Goal: Information Seeking & Learning: Learn about a topic

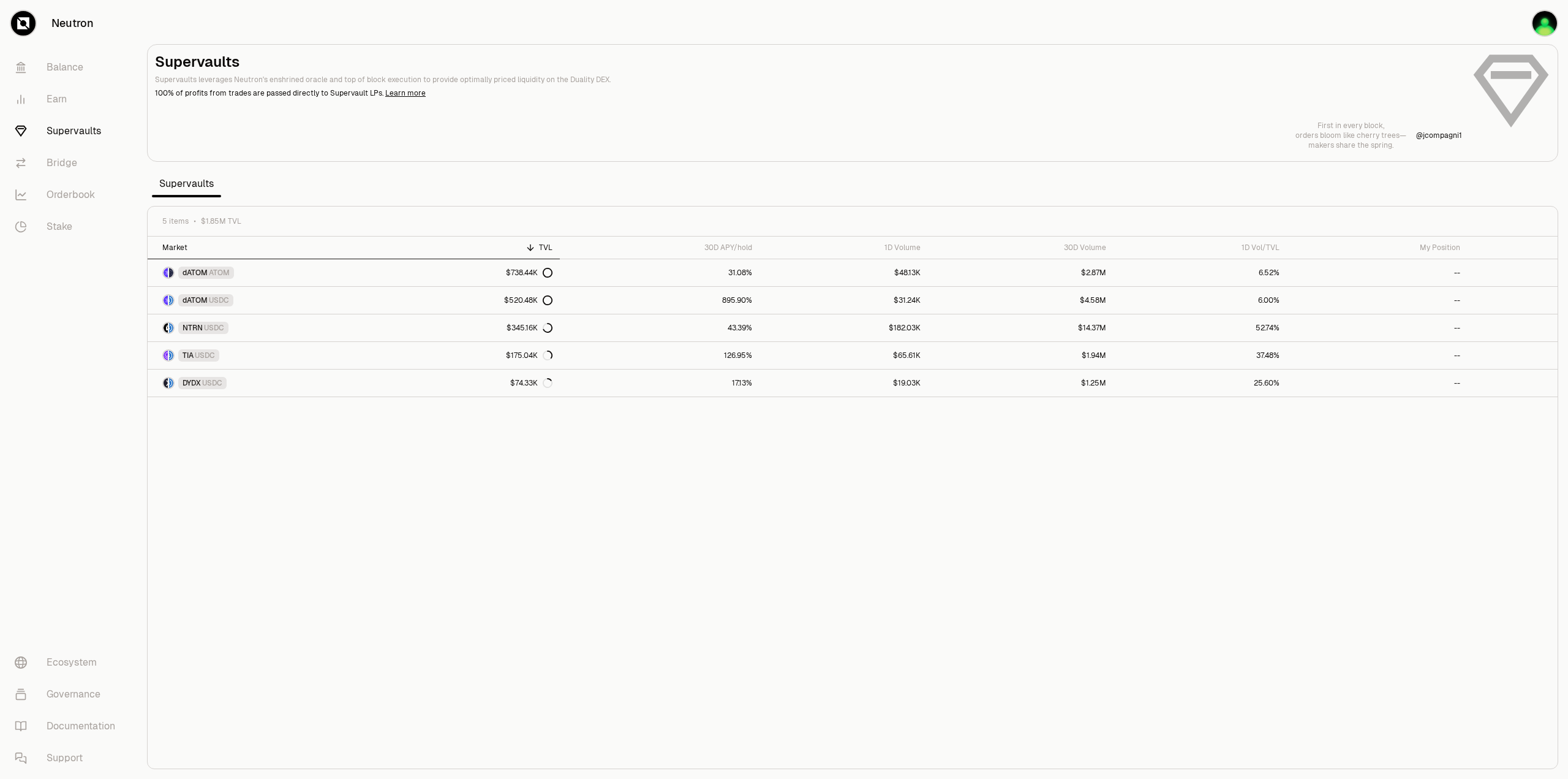
click at [204, 244] on div "Market" at bounding box center [275, 247] width 224 height 10
click at [695, 237] on th "30D APY/hold" at bounding box center [659, 248] width 200 height 23
click at [550, 252] on th "TVL" at bounding box center [477, 248] width 166 height 23
click at [284, 248] on div "Market" at bounding box center [275, 247] width 224 height 10
click at [73, 70] on link "Balance" at bounding box center [68, 67] width 127 height 32
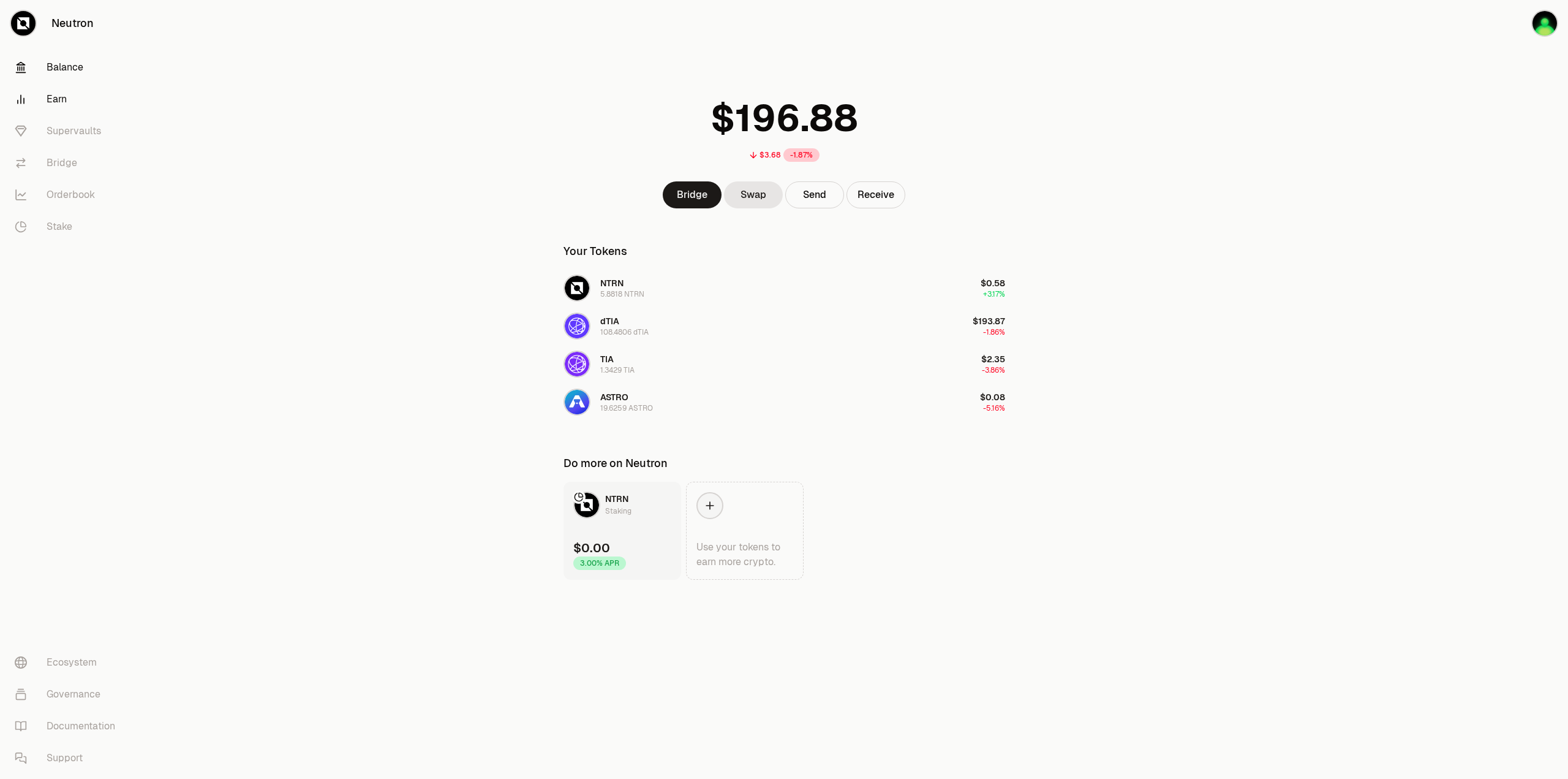
click at [57, 107] on link "Earn" at bounding box center [68, 99] width 127 height 32
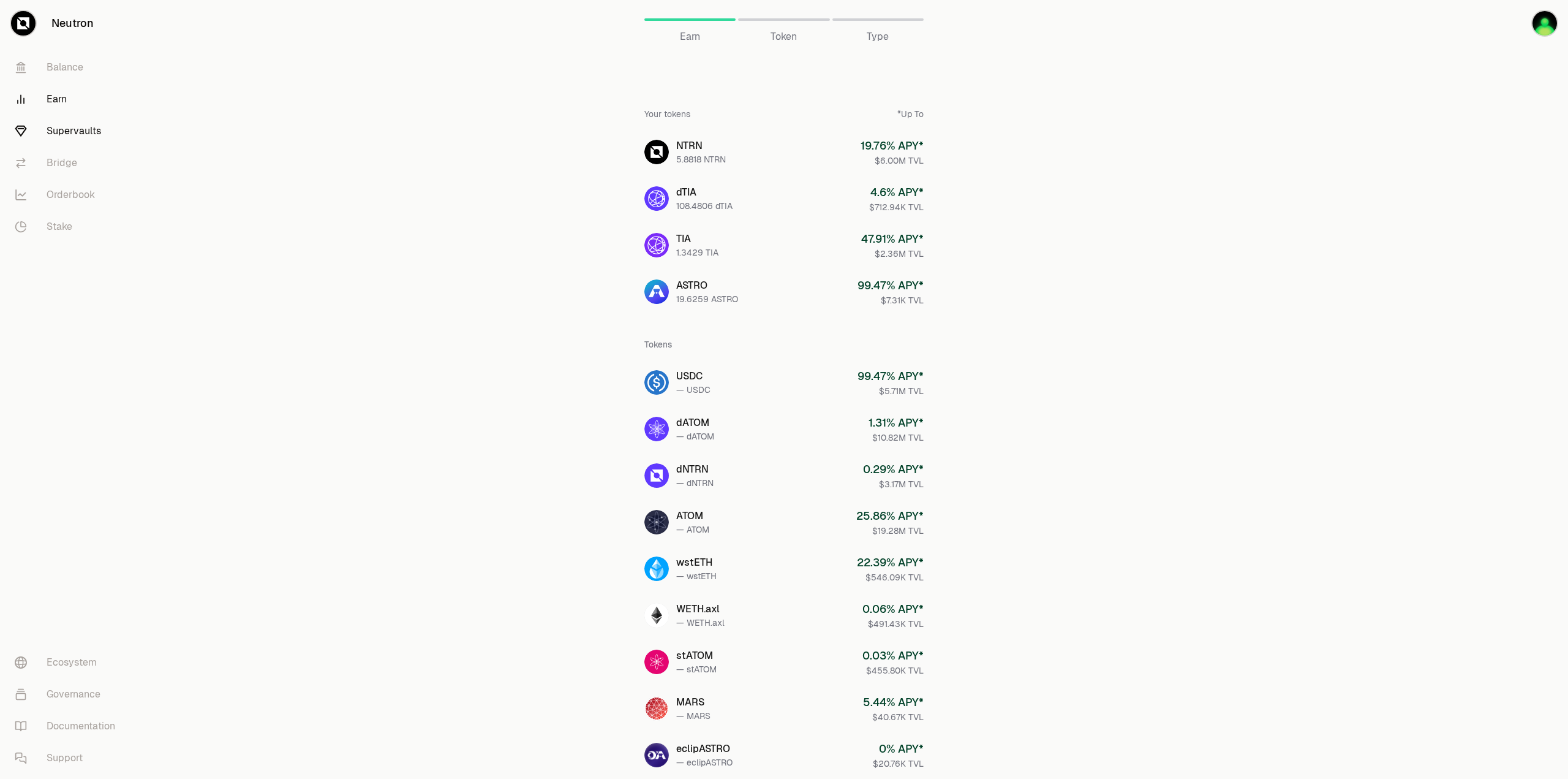
click at [76, 136] on link "Supervaults" at bounding box center [68, 131] width 127 height 32
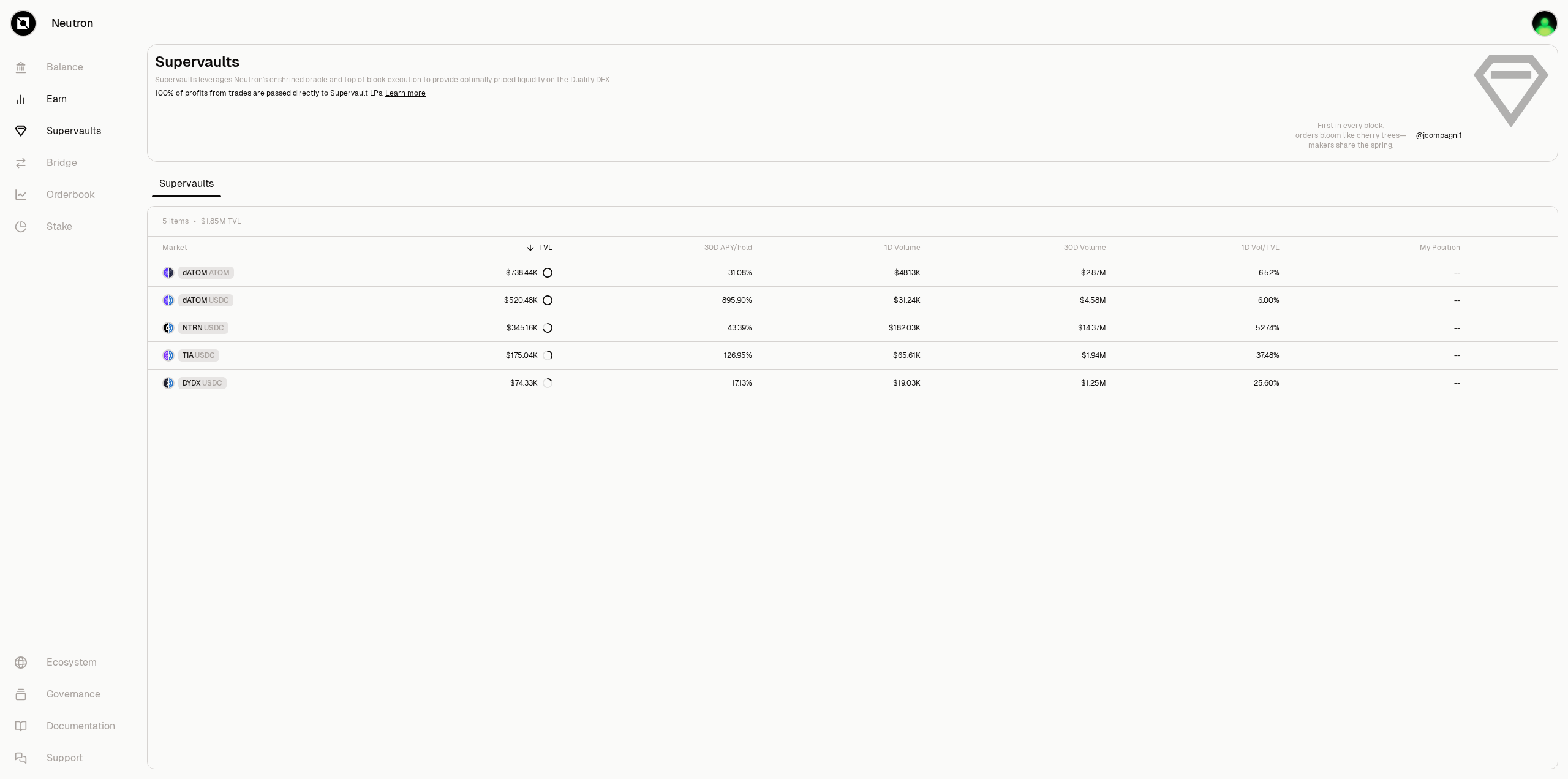
click at [62, 109] on link "Earn" at bounding box center [68, 99] width 127 height 32
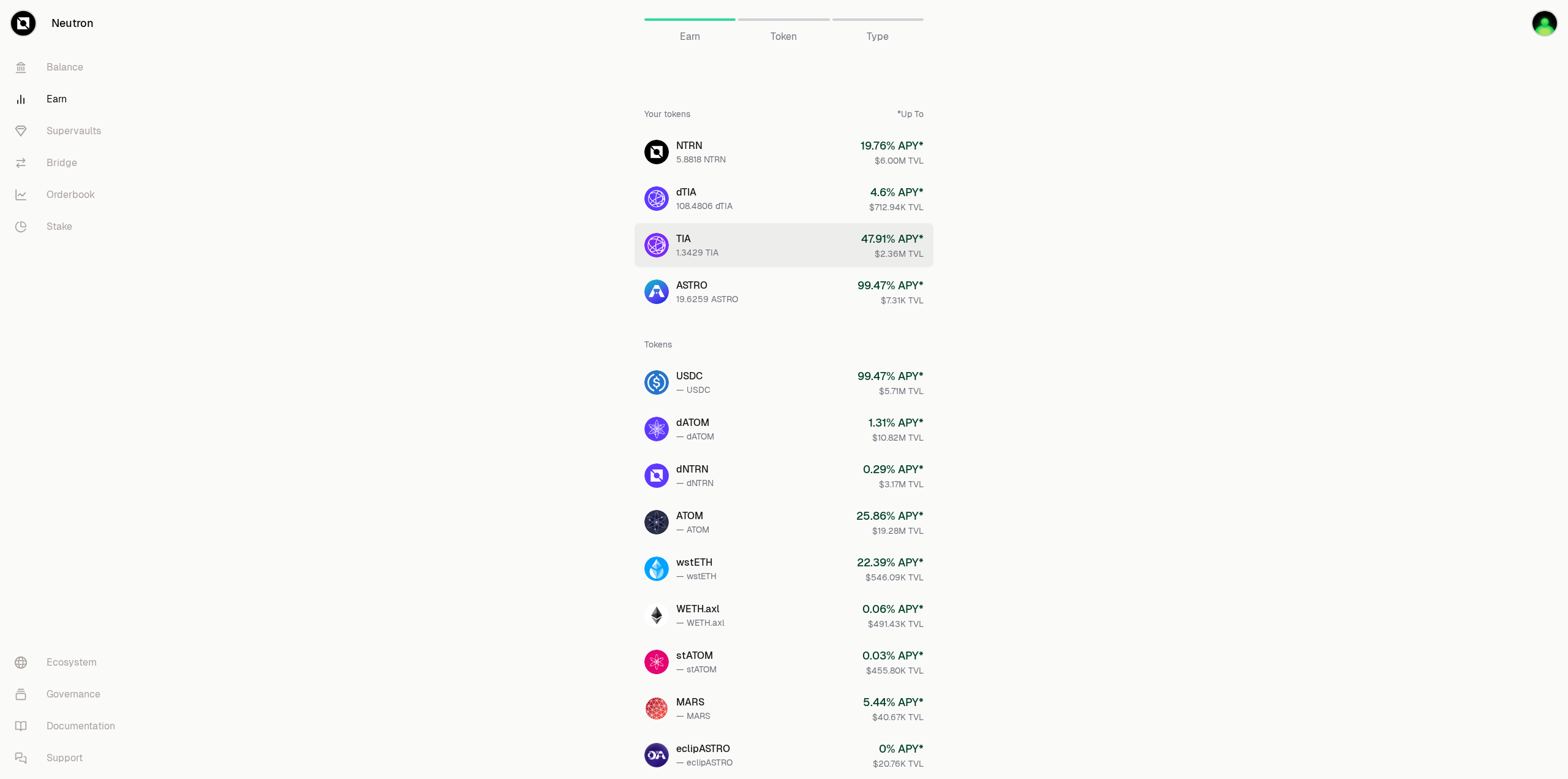
click at [832, 261] on link "TIA 1.3429 TIA 47.91 % APY* $2.36M TVL" at bounding box center [784, 245] width 299 height 44
click at [76, 169] on link "Bridge" at bounding box center [68, 163] width 127 height 32
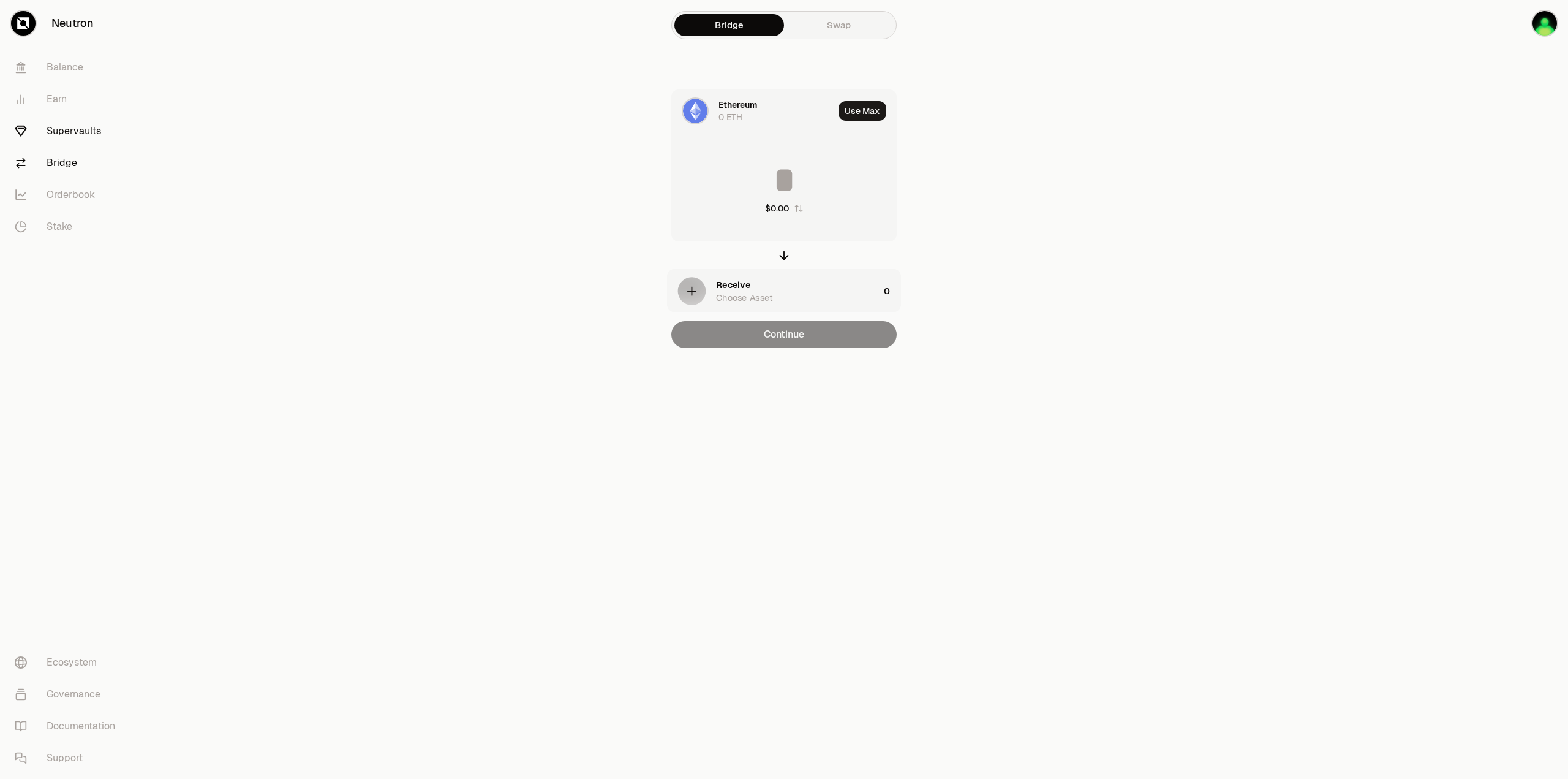
click at [77, 127] on link "Supervaults" at bounding box center [68, 131] width 127 height 32
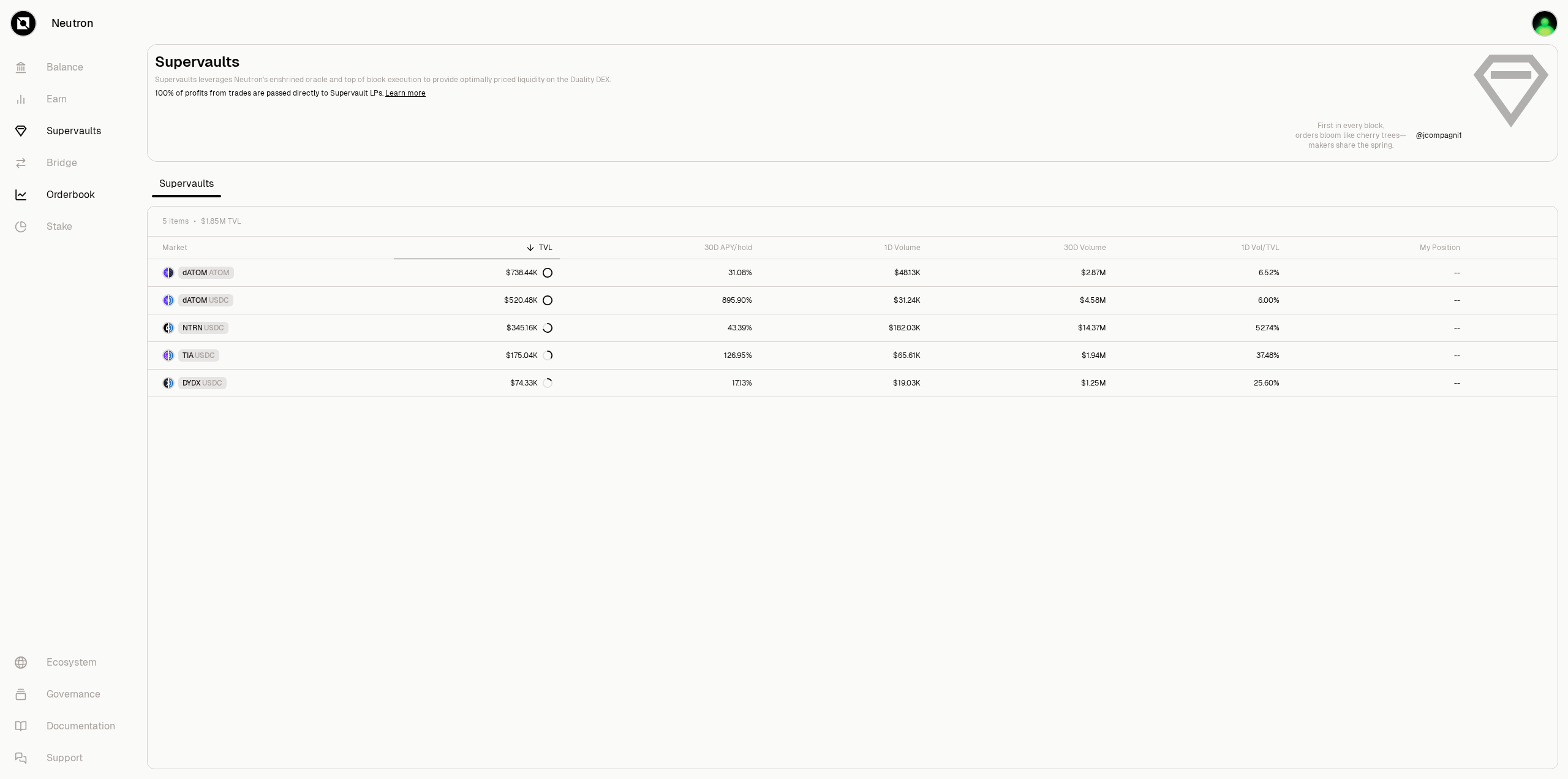
click at [73, 192] on link "Orderbook" at bounding box center [68, 195] width 127 height 32
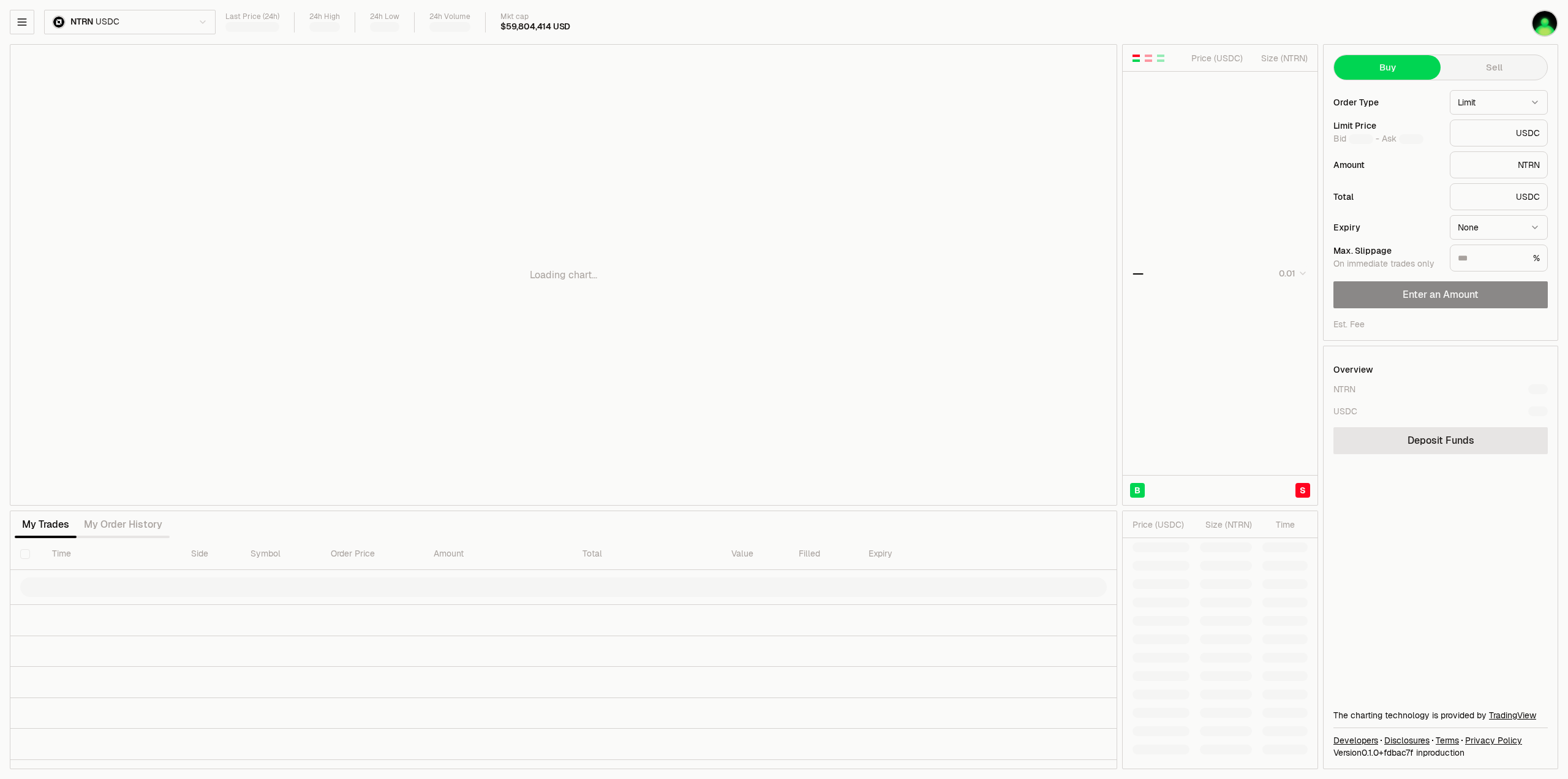
type input "********"
